Goal: Task Accomplishment & Management: Use online tool/utility

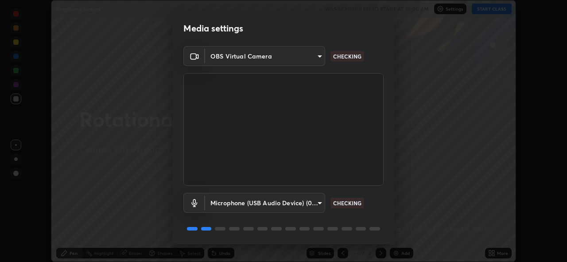
scroll to position [29, 0]
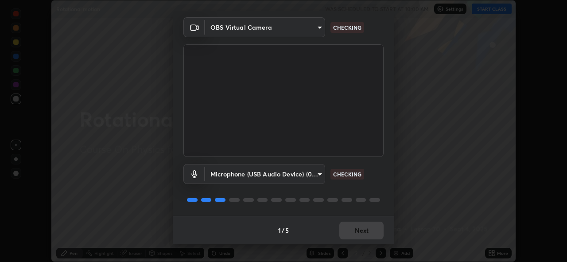
click at [368, 229] on div "1 / 5 Next" at bounding box center [284, 230] width 222 height 28
click at [366, 228] on div "1 / 5 Next" at bounding box center [284, 230] width 222 height 28
click at [368, 230] on div "1 / 5 Next" at bounding box center [284, 230] width 222 height 28
click at [370, 230] on div "1 / 5 Next" at bounding box center [284, 230] width 222 height 28
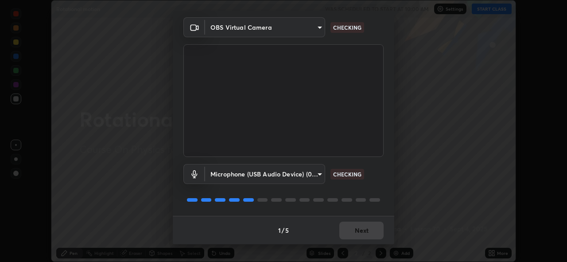
click at [368, 230] on div "1 / 5 Next" at bounding box center [284, 230] width 222 height 28
click at [367, 232] on div "1 / 5 Next" at bounding box center [284, 230] width 222 height 28
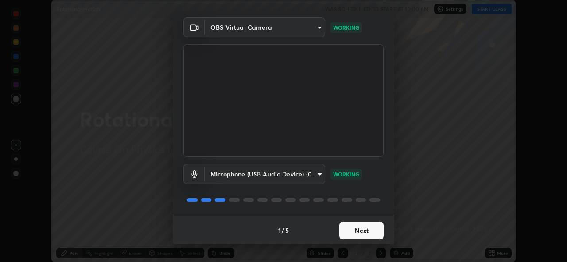
click at [369, 234] on button "Next" at bounding box center [362, 231] width 44 height 18
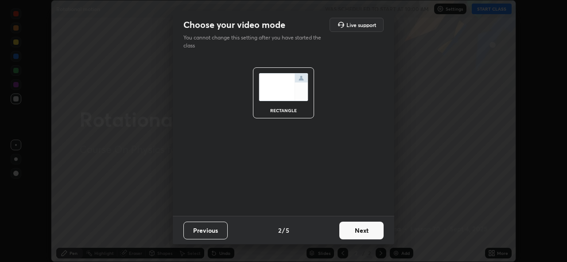
scroll to position [0, 0]
click at [367, 232] on button "Next" at bounding box center [362, 231] width 44 height 18
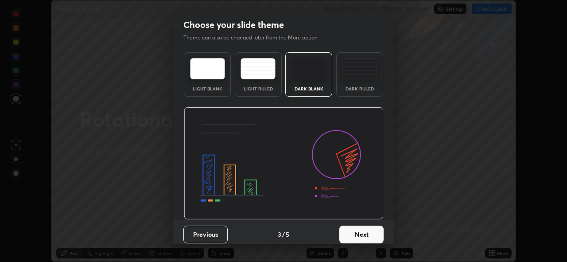
click at [367, 231] on button "Next" at bounding box center [362, 235] width 44 height 18
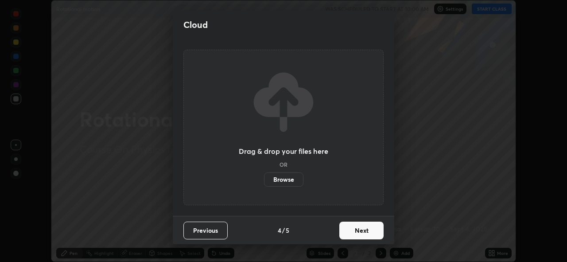
click at [363, 227] on button "Next" at bounding box center [362, 231] width 44 height 18
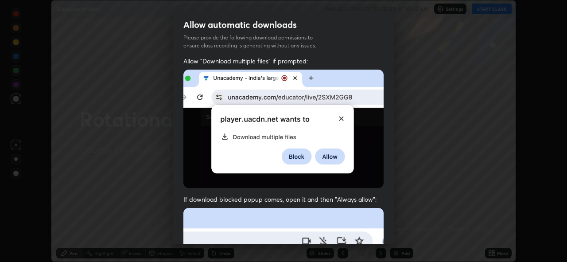
scroll to position [210, 0]
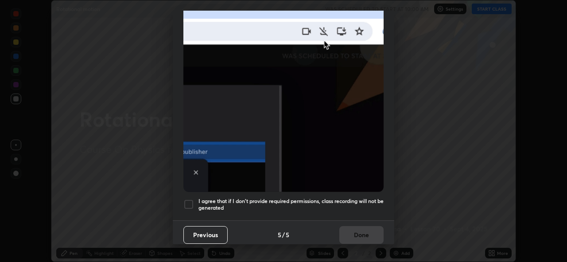
click at [190, 199] on div at bounding box center [188, 204] width 11 height 11
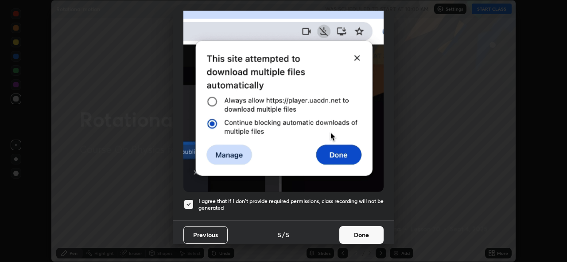
click at [356, 226] on button "Done" at bounding box center [362, 235] width 44 height 18
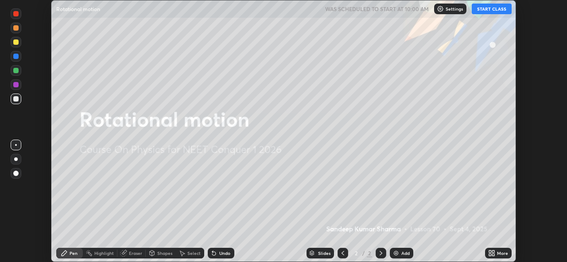
click at [480, 8] on button "START CLASS" at bounding box center [492, 9] width 40 height 11
